Goal: Task Accomplishment & Management: Manage account settings

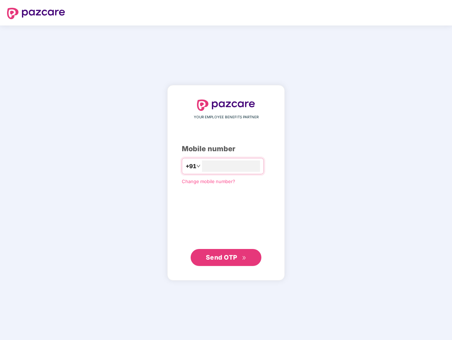
click at [226, 170] on input "number" at bounding box center [231, 165] width 58 height 11
click at [36, 13] on img at bounding box center [36, 13] width 58 height 11
click at [186, 166] on span "+91" at bounding box center [191, 166] width 11 height 9
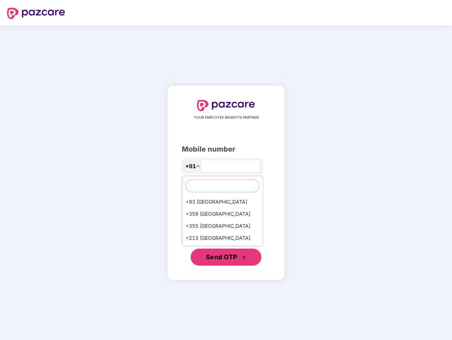
click at [226, 257] on span "Send OTP" at bounding box center [221, 256] width 31 height 7
